Goal: Task Accomplishment & Management: Use online tool/utility

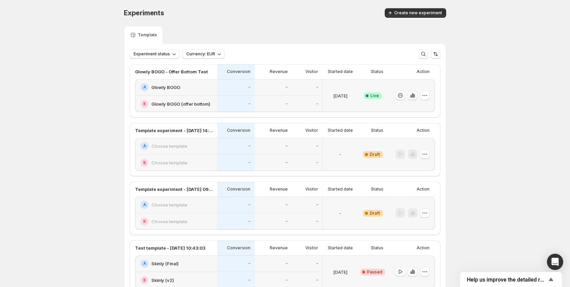
click at [411, 96] on icon "button" at bounding box center [410, 96] width 1 height 3
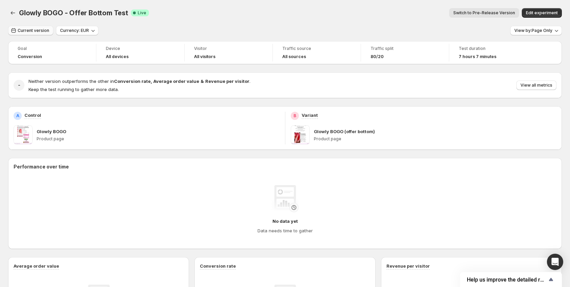
click at [46, 31] on span "Current version" at bounding box center [34, 30] width 32 height 5
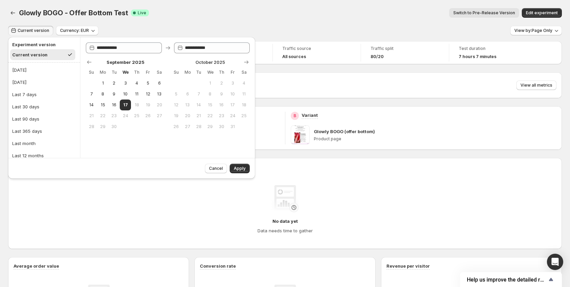
click at [34, 47] on h2 "Experiment version" at bounding box center [42, 44] width 61 height 7
click at [30, 73] on button "[DATE]" at bounding box center [44, 69] width 68 height 11
click at [239, 169] on span "Apply" at bounding box center [240, 168] width 12 height 5
